Goal: Transaction & Acquisition: Subscribe to service/newsletter

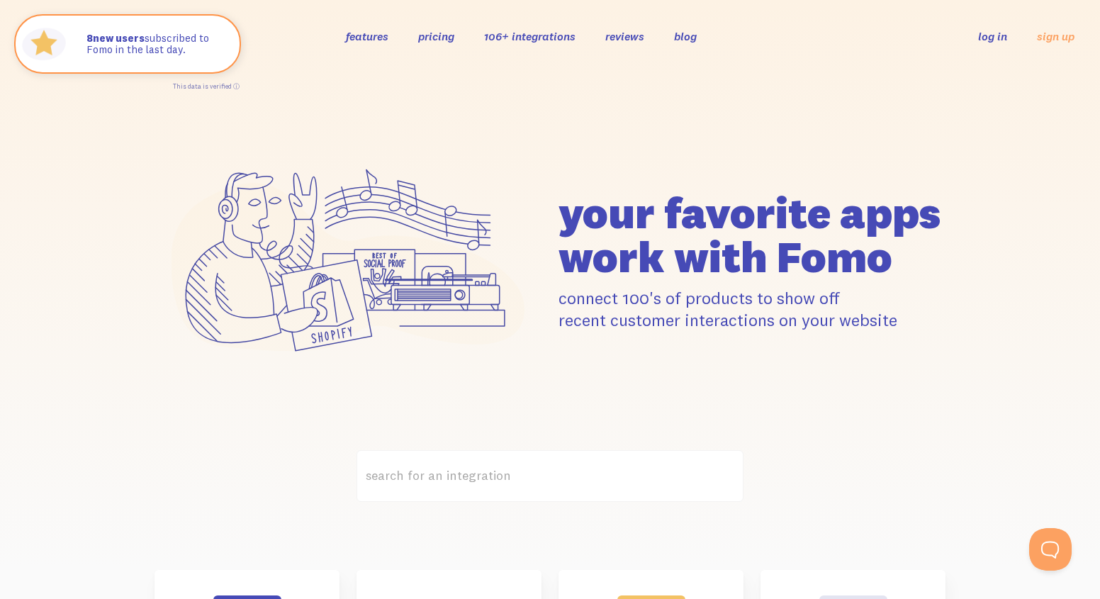
click at [449, 29] on link "pricing" at bounding box center [436, 36] width 36 height 14
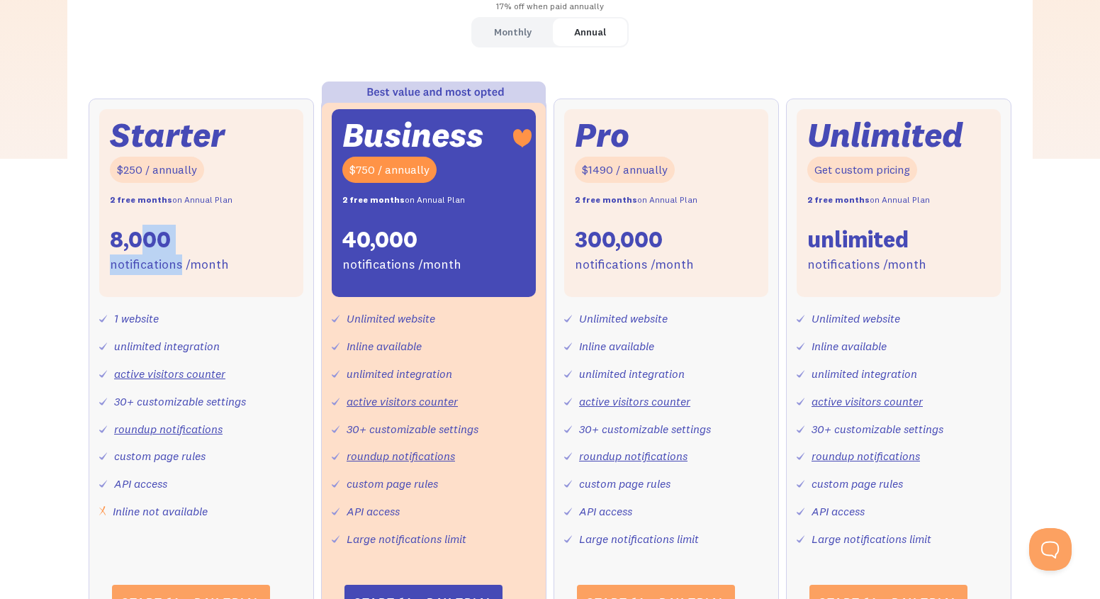
drag, startPoint x: 179, startPoint y: 257, endPoint x: 145, endPoint y: 235, distance: 40.1
click at [145, 235] on div "Starter $250 / annually 2 free months on Annual Plan 8,000 notifications /month" at bounding box center [201, 203] width 204 height 189
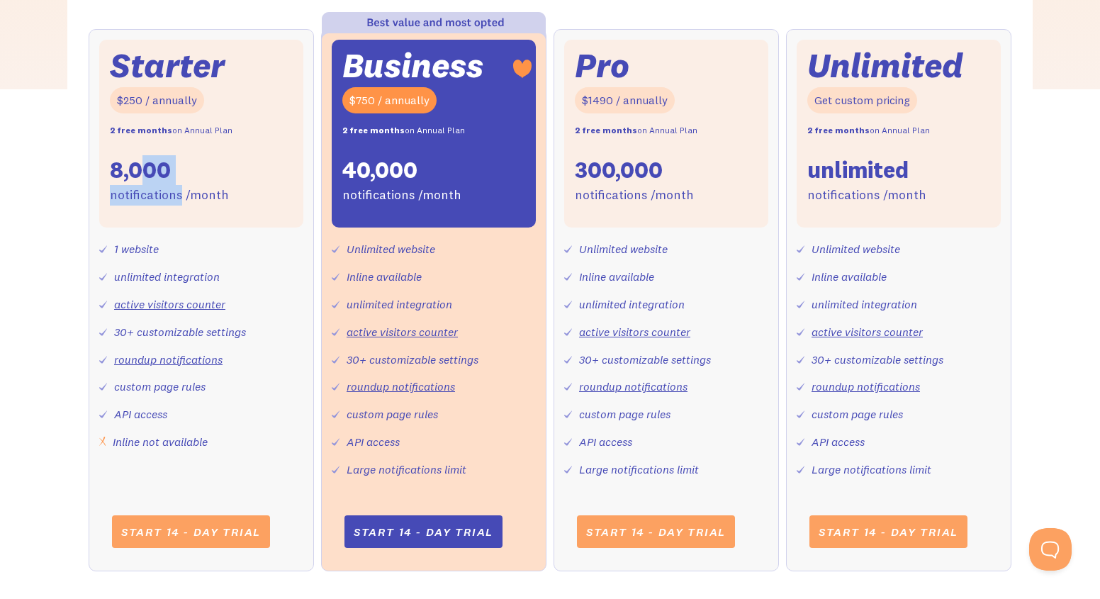
scroll to position [312, 0]
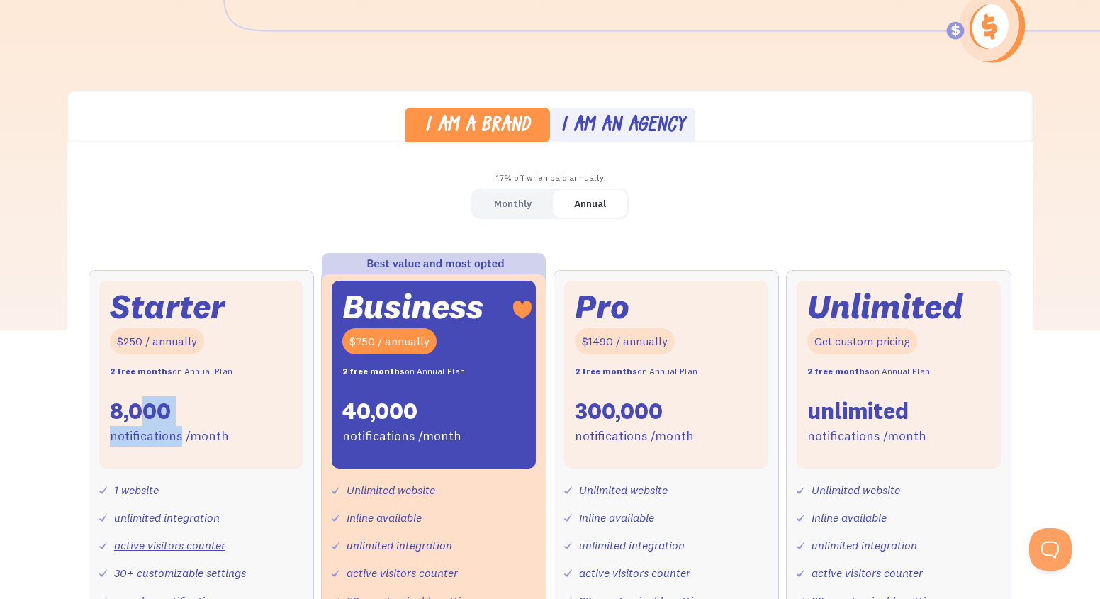
click at [507, 206] on div "Monthly" at bounding box center [513, 203] width 38 height 21
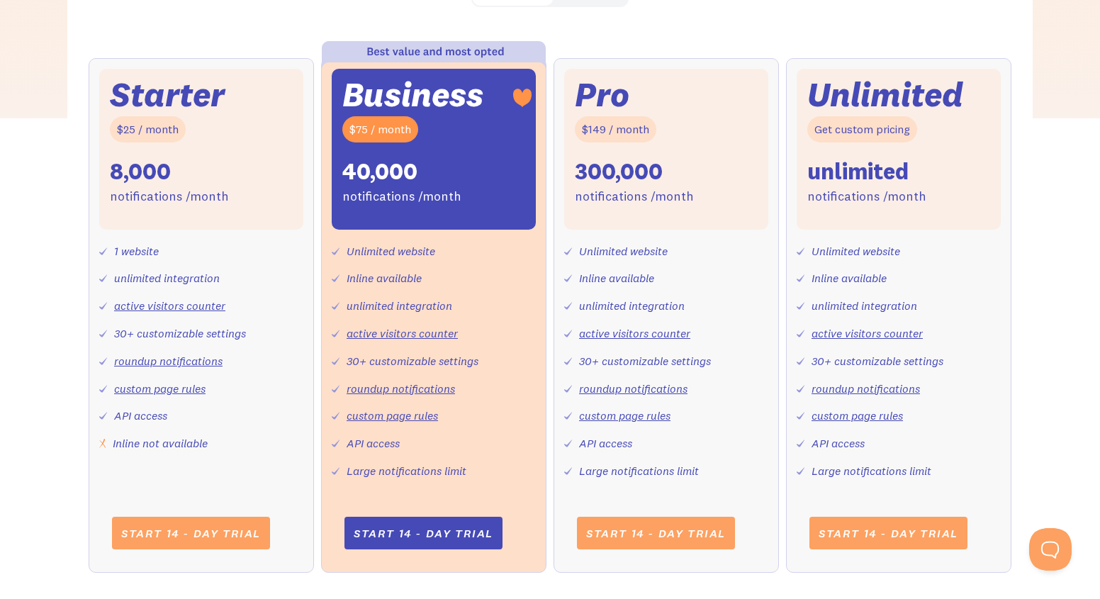
scroll to position [511, 0]
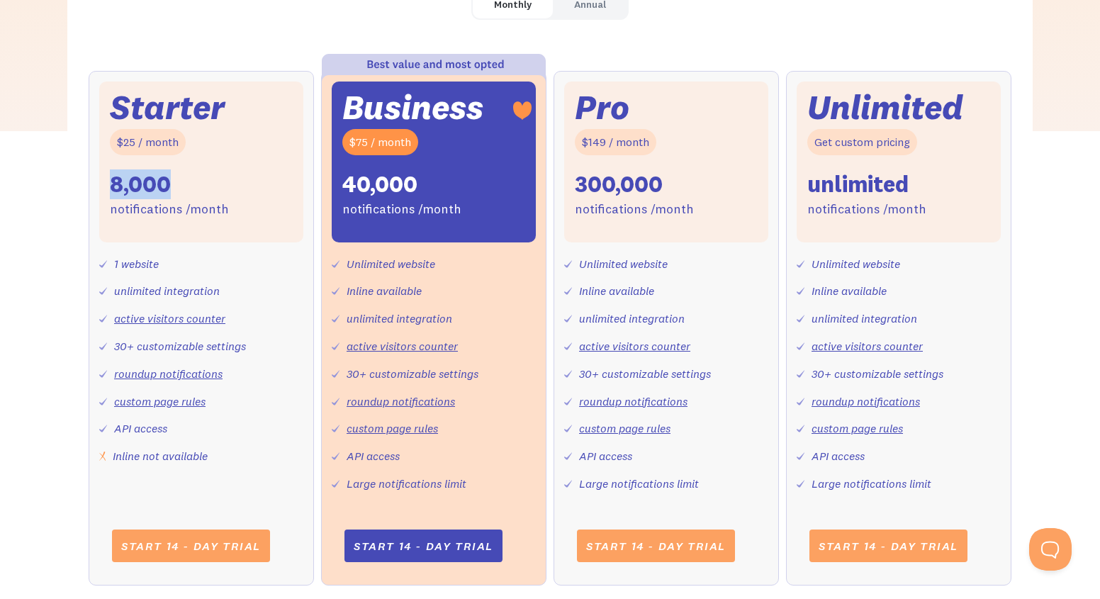
drag, startPoint x: 178, startPoint y: 186, endPoint x: 114, endPoint y: 186, distance: 63.8
click at [114, 186] on div "Starter $25 / month 8,000 notifications /month" at bounding box center [201, 161] width 204 height 161
drag, startPoint x: 164, startPoint y: 262, endPoint x: 101, endPoint y: 262, distance: 63.8
click at [101, 262] on div "1 website unlimited integration active visitors counter 30+ customizable settin…" at bounding box center [201, 354] width 204 height 224
click at [172, 257] on div "1 website unlimited integration active visitors counter 30+ customizable settin…" at bounding box center [201, 354] width 204 height 224
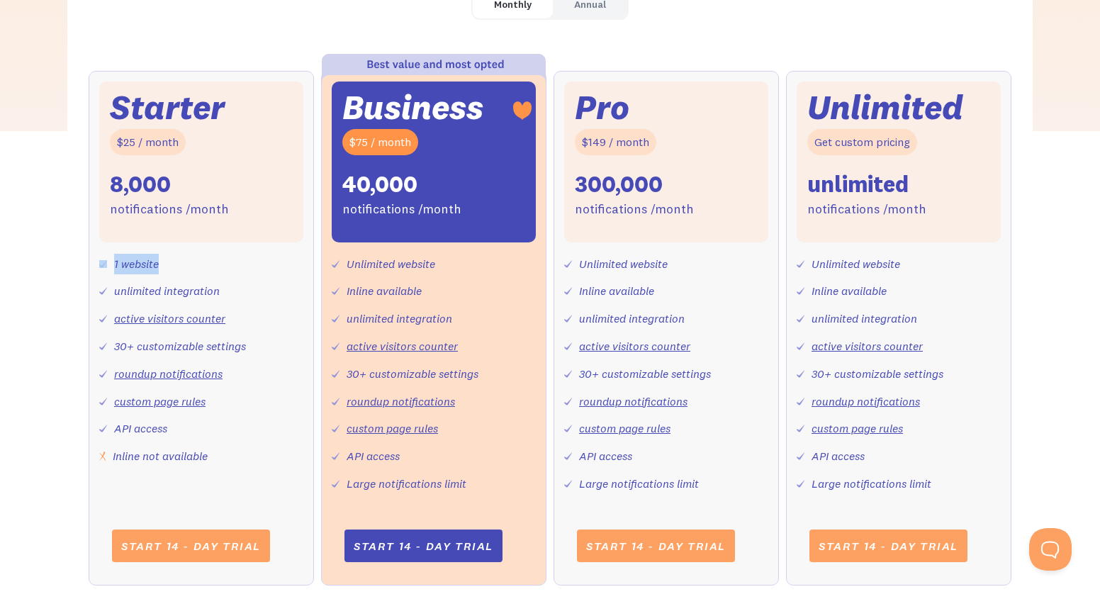
drag, startPoint x: 172, startPoint y: 257, endPoint x: 106, endPoint y: 259, distance: 66.6
click at [106, 259] on div "1 website unlimited integration active visitors counter 30+ customizable settin…" at bounding box center [201, 354] width 204 height 224
drag, startPoint x: 239, startPoint y: 285, endPoint x: 100, endPoint y: 291, distance: 139.0
click at [100, 291] on div "1 website unlimited integration active visitors counter 30+ customizable settin…" at bounding box center [201, 354] width 204 height 224
drag, startPoint x: 246, startPoint y: 314, endPoint x: 138, endPoint y: 313, distance: 107.7
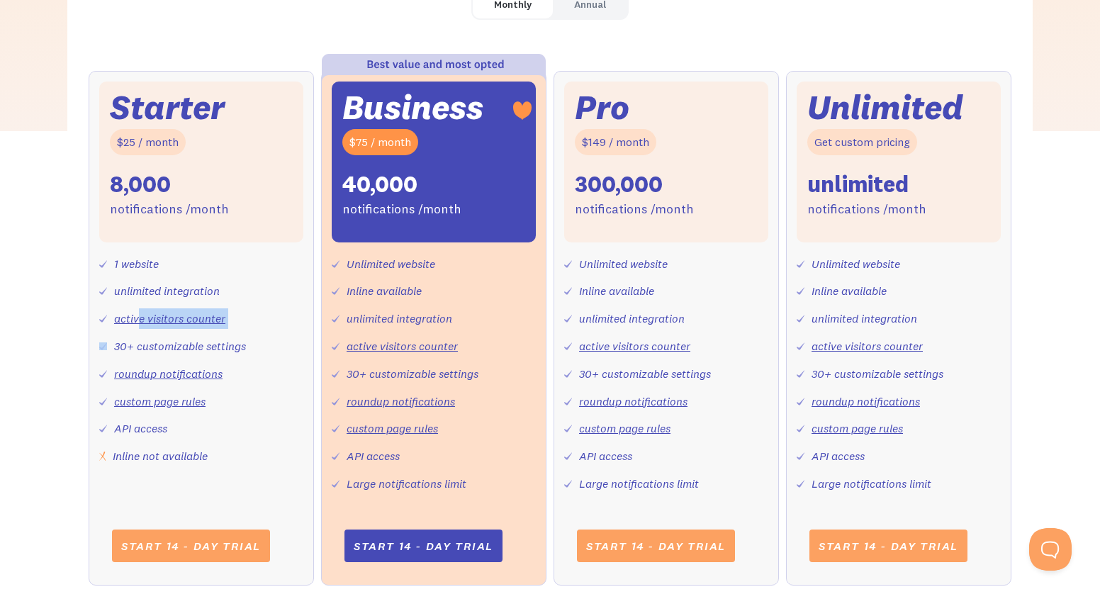
click at [138, 313] on div "1 website unlimited integration active visitors counter 30+ customizable settin…" at bounding box center [201, 354] width 204 height 224
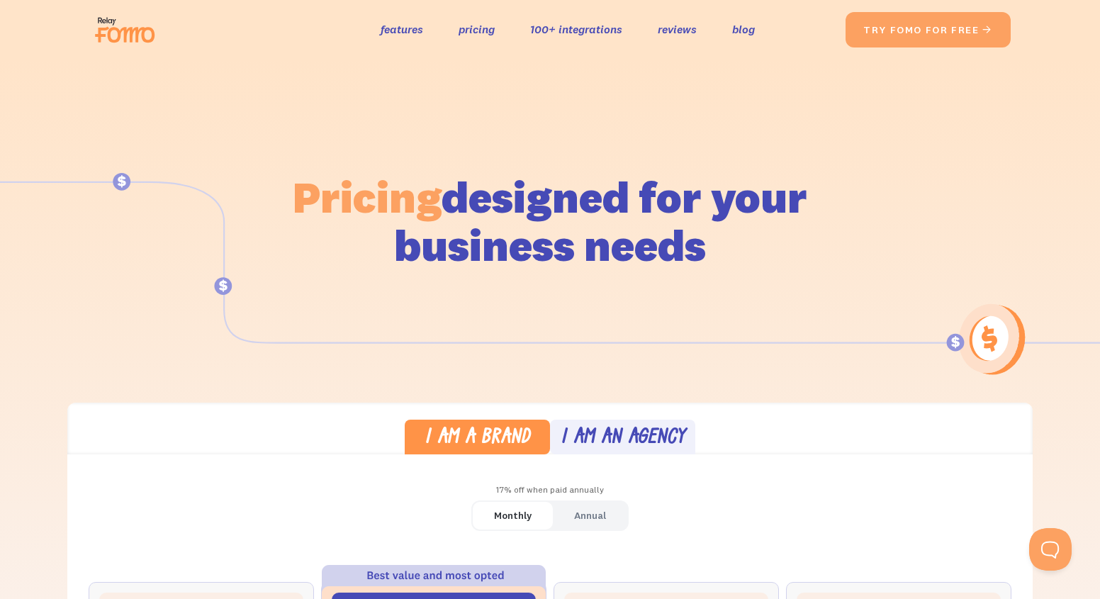
scroll to position [0, 0]
